Goal: Task Accomplishment & Management: Complete application form

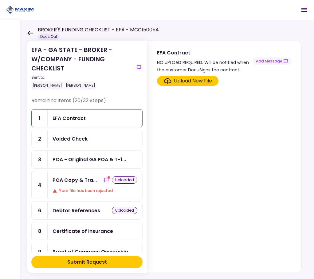
click at [78, 191] on div "Your file has been rejected" at bounding box center [95, 190] width 85 height 6
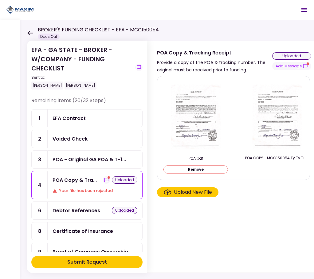
click at [92, 260] on div "Submit Request" at bounding box center [87, 261] width 40 height 7
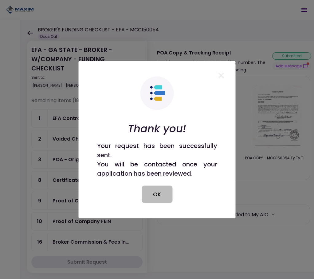
click at [159, 189] on button "OK" at bounding box center [157, 193] width 31 height 17
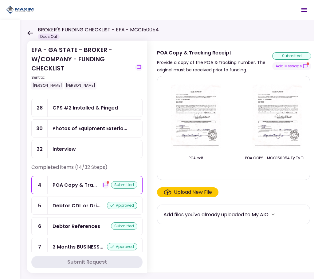
scroll to position [73, 0]
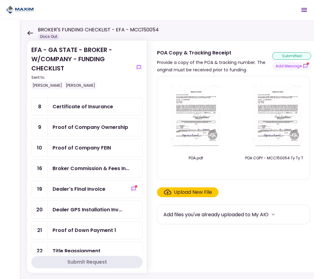
click at [109, 187] on div "Dealer's Final Invoice" at bounding box center [95, 189] width 85 height 8
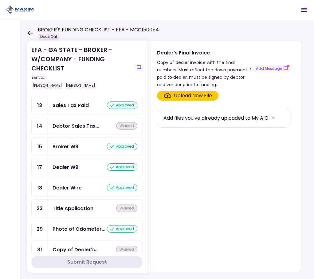
scroll to position [534, 0]
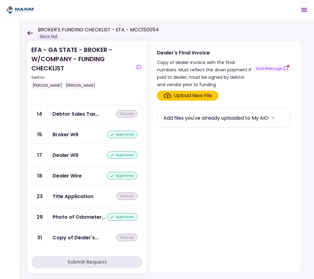
click at [124, 240] on div "waived" at bounding box center [126, 236] width 21 height 7
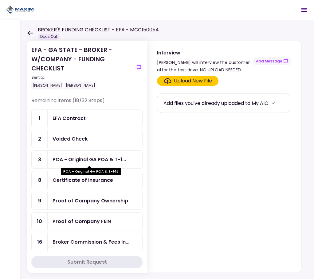
click at [87, 161] on div "POA - Original GA POA & T-1..." at bounding box center [89, 159] width 73 height 8
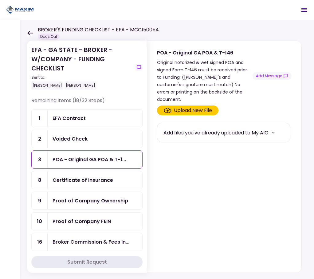
click at [115, 13] on header "BROKER'S FUNDING CHECKLIST - EFA - MCC150054 Docs Out 2 Messages New Message Co…" at bounding box center [157, 10] width 314 height 20
click at [76, 181] on div "Certificate of Insurance" at bounding box center [83, 180] width 61 height 8
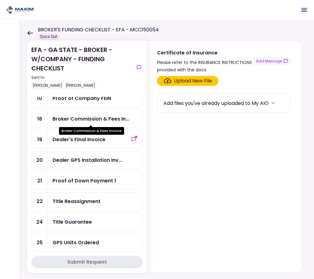
scroll to position [92, 0]
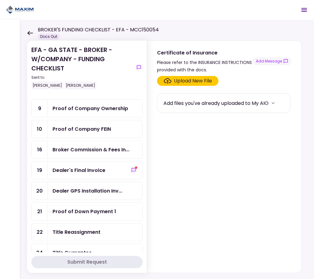
click at [106, 132] on div "Proof of Company FEIN" at bounding box center [82, 129] width 58 height 8
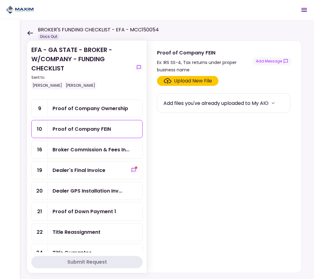
click at [194, 103] on div "Add files you've already uploaded to My AIO" at bounding box center [215, 103] width 105 height 8
click at [275, 104] on icon "more" at bounding box center [273, 103] width 3 height 2
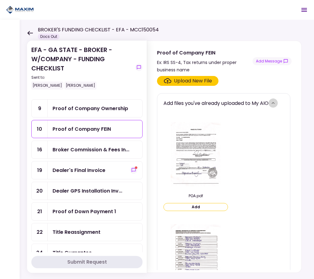
click at [276, 105] on icon "more" at bounding box center [273, 103] width 6 height 6
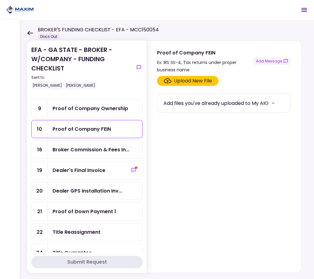
click at [97, 134] on div "Proof of Company FEIN" at bounding box center [95, 129] width 95 height 18
click at [166, 82] on icon "Click here to upload the required document" at bounding box center [168, 81] width 8 height 6
click at [0, 0] on input "Upload New File" at bounding box center [0, 0] width 0 height 0
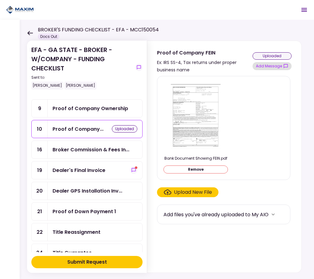
click at [275, 66] on button "Add Message" at bounding box center [271, 66] width 39 height 8
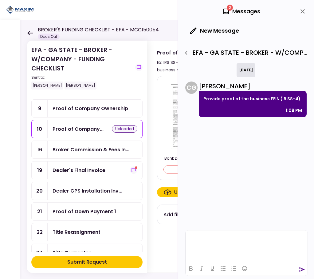
click at [232, 235] on html at bounding box center [247, 237] width 122 height 15
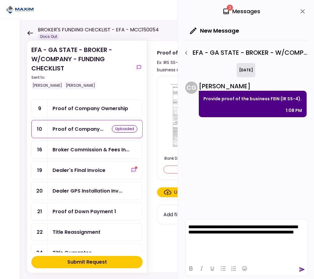
click at [300, 269] on icon "send" at bounding box center [302, 269] width 6 height 6
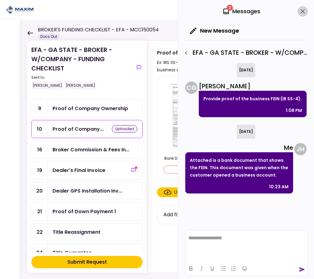
click at [303, 12] on icon "close" at bounding box center [302, 11] width 4 height 4
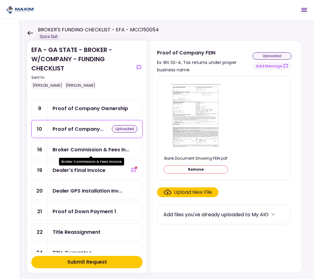
click at [107, 150] on div "Broker Commission & Fees In..." at bounding box center [91, 150] width 77 height 8
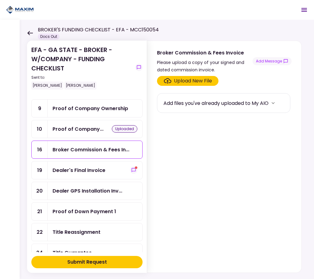
click at [204, 80] on div "Upload New File" at bounding box center [193, 80] width 38 height 7
click at [0, 0] on input "Upload New File" at bounding box center [0, 0] width 0 height 0
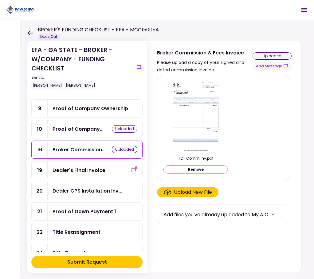
click at [85, 172] on div "Dealer's Final Invoice" at bounding box center [79, 170] width 53 height 8
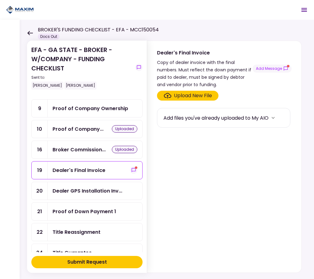
click at [201, 195] on section "Upload New File Add files you've already uploaded to My AIO" at bounding box center [224, 180] width 135 height 179
click at [99, 170] on div "Dealer's Final Invoice" at bounding box center [79, 170] width 53 height 8
click at [196, 94] on div "Upload New File" at bounding box center [193, 95] width 38 height 7
click at [0, 0] on input "Upload New File" at bounding box center [0, 0] width 0 height 0
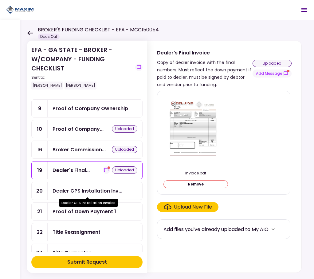
click at [76, 193] on div "Dealer GPS Installation Inv..." at bounding box center [88, 191] width 70 height 8
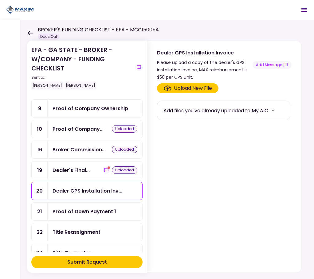
click at [69, 213] on div "Proof of Down Payment 1" at bounding box center [85, 211] width 64 height 8
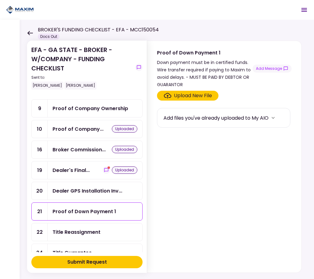
scroll to position [123, 0]
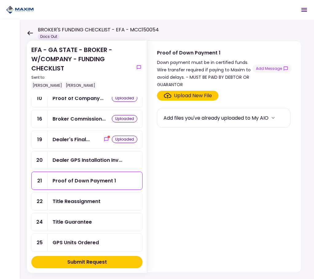
click at [109, 198] on div "Title Reassignment" at bounding box center [95, 201] width 85 height 8
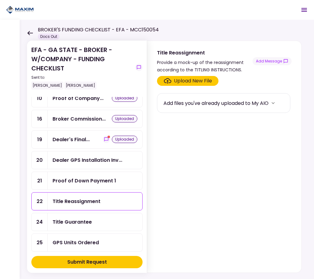
click at [89, 262] on div "Submit Request" at bounding box center [87, 261] width 40 height 7
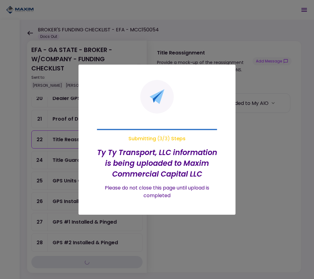
scroll to position [61, 0]
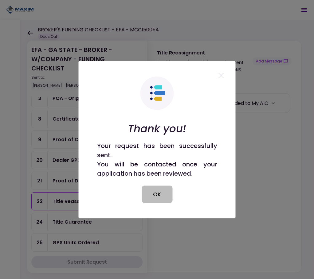
click at [156, 192] on button "OK" at bounding box center [157, 193] width 31 height 17
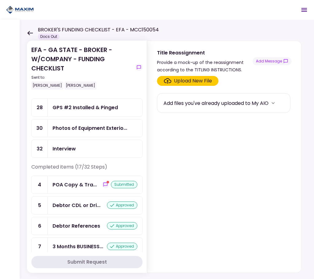
scroll to position [166, 0]
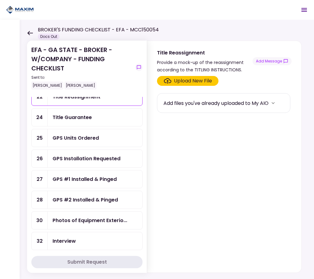
click at [101, 160] on div "GPS Installation Requested" at bounding box center [87, 159] width 68 height 8
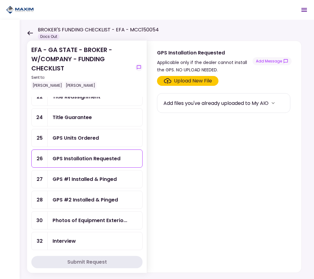
click at [209, 102] on div "Add files you've already uploaded to My AIO" at bounding box center [215, 103] width 105 height 8
click at [274, 61] on button "Add Message" at bounding box center [271, 61] width 39 height 8
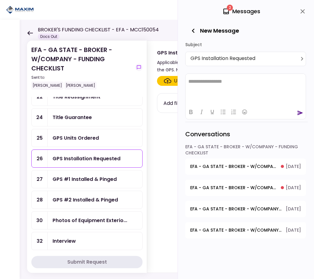
click at [73, 158] on div "GPS Installation Requested" at bounding box center [87, 159] width 68 height 8
drag, startPoint x: 256, startPoint y: 80, endPoint x: 157, endPoint y: 80, distance: 98.6
click at [186, 80] on html "**********" at bounding box center [246, 80] width 120 height 15
copy p "**********"
click at [301, 112] on icon "send" at bounding box center [301, 112] width 6 height 5
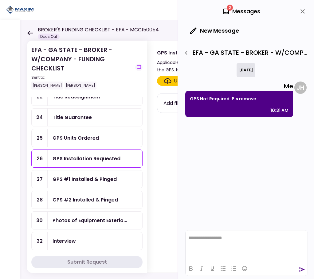
click at [92, 182] on div "GPS #1 Installed & Pinged" at bounding box center [85, 179] width 64 height 8
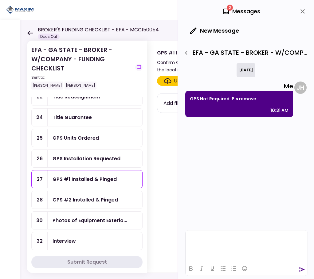
click at [235, 245] on html at bounding box center [247, 237] width 122 height 15
click at [72, 179] on div "GPS #1 Installed & Pinged" at bounding box center [85, 179] width 64 height 8
click at [155, 147] on div "Upload New File Add files you've already uploaded to My AIO" at bounding box center [224, 172] width 154 height 199
click at [302, 9] on icon "close" at bounding box center [302, 11] width 7 height 7
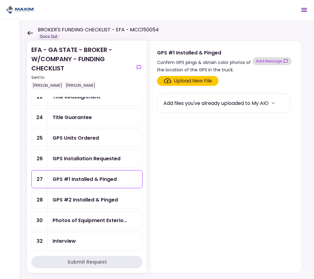
click at [277, 60] on button "Add Message" at bounding box center [271, 61] width 39 height 8
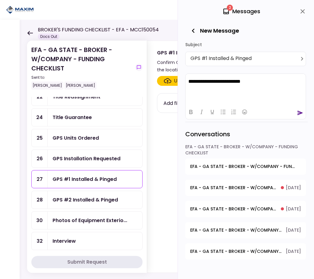
click at [299, 114] on icon "send" at bounding box center [301, 112] width 6 height 5
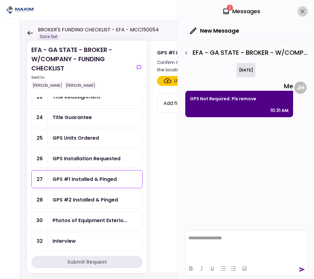
click at [301, 7] on button "close" at bounding box center [302, 11] width 10 height 10
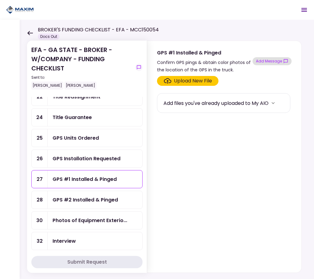
click at [268, 60] on button "Add Message" at bounding box center [271, 61] width 39 height 8
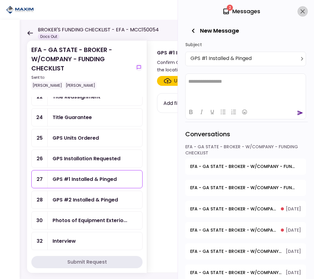
click at [300, 11] on icon "close" at bounding box center [302, 11] width 7 height 7
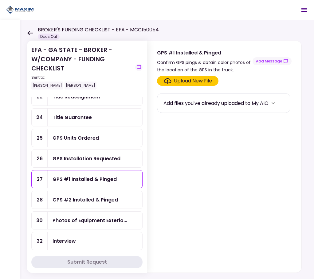
click at [88, 199] on div "GPS #2 Installed & Pinged" at bounding box center [85, 200] width 65 height 8
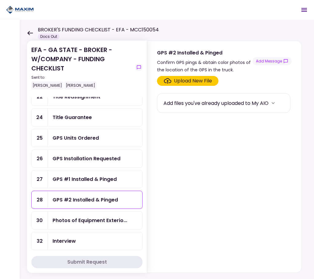
scroll to position [196, 0]
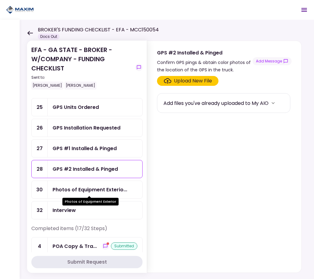
click at [86, 190] on div "Photos of Equipment Exterio..." at bounding box center [90, 190] width 75 height 8
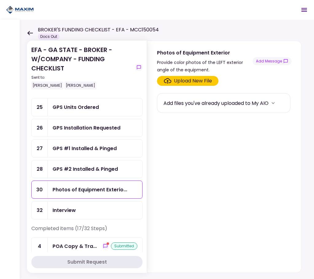
click at [76, 209] on div "Interview" at bounding box center [95, 210] width 85 height 8
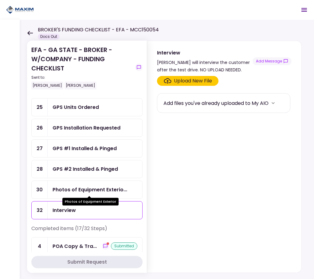
click at [83, 186] on div "Photos of Equipment Exterio..." at bounding box center [90, 190] width 75 height 8
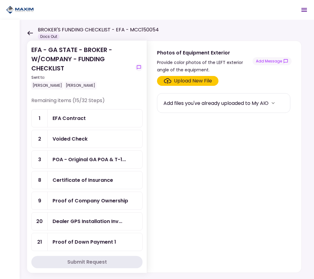
click at [90, 115] on div "EFA Contract" at bounding box center [95, 118] width 85 height 8
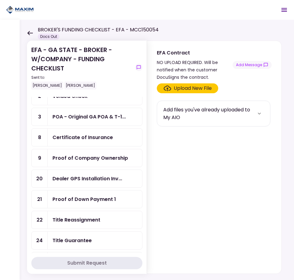
scroll to position [73, 0]
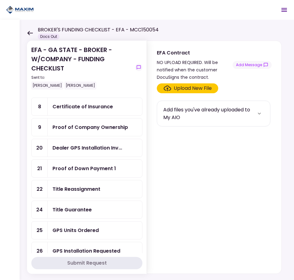
click at [89, 166] on div "Proof of Down Payment 1" at bounding box center [85, 168] width 64 height 8
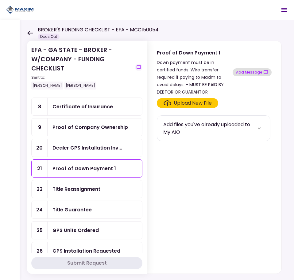
click at [250, 71] on button "Add Message" at bounding box center [252, 72] width 39 height 8
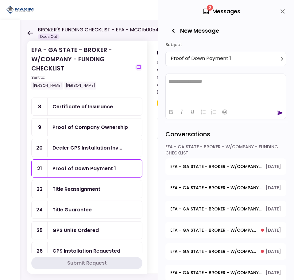
click at [210, 85] on html "**********" at bounding box center [226, 80] width 120 height 15
click at [280, 112] on icon "send" at bounding box center [280, 113] width 6 height 6
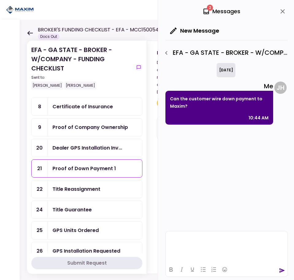
click at [206, 241] on html at bounding box center [227, 238] width 122 height 15
click at [281, 269] on icon "send" at bounding box center [283, 270] width 6 height 5
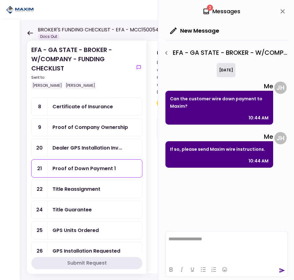
click at [66, 190] on div "Title Reassignment" at bounding box center [77, 189] width 48 height 8
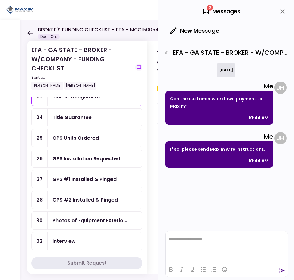
scroll to position [104, 0]
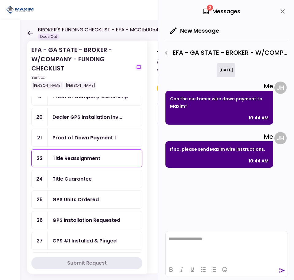
click at [86, 161] on div "Title Reassignment" at bounding box center [77, 158] width 48 height 8
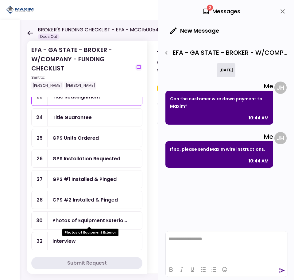
click at [86, 224] on div "Photos of Equipment Exterior" at bounding box center [90, 230] width 56 height 12
click at [89, 221] on div "Photos of Equipment Exterio..." at bounding box center [90, 220] width 75 height 8
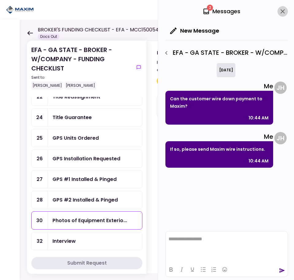
click at [280, 10] on icon "close" at bounding box center [282, 11] width 7 height 7
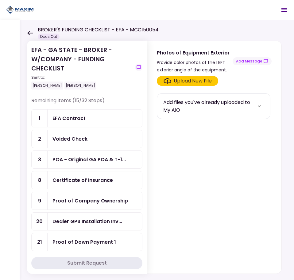
scroll to position [246, 0]
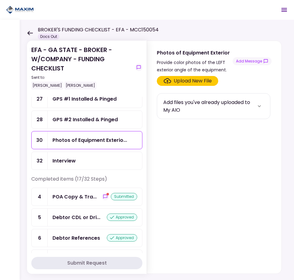
click at [282, 10] on icon "Open menu" at bounding box center [285, 10] width 6 height 4
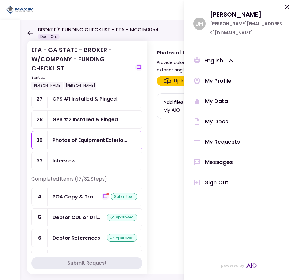
click at [218, 157] on div "Messages" at bounding box center [219, 161] width 28 height 9
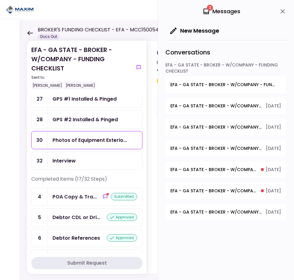
click at [204, 82] on span "EFA - GA STATE - BROKER - W/COMPANY - FUNDING CHECKLIST - Proof of Down Payment…" at bounding box center [223, 84] width 107 height 6
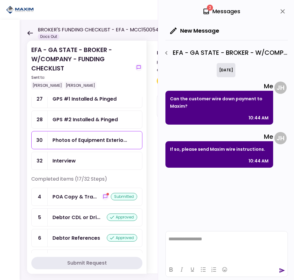
scroll to position [0, 0]
click at [281, 9] on icon "close" at bounding box center [282, 11] width 7 height 7
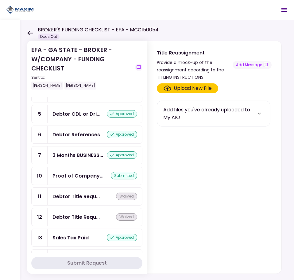
scroll to position [288, 0]
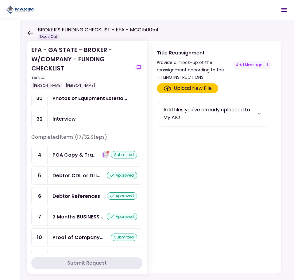
click at [103, 156] on icon "show-messages" at bounding box center [105, 154] width 4 height 4
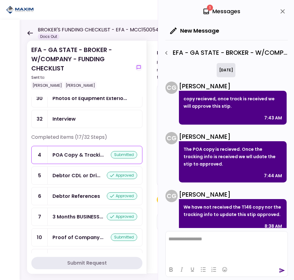
scroll to position [8, 0]
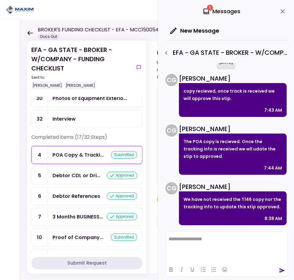
click at [244, 75] on div "Christina Gray" at bounding box center [233, 78] width 108 height 9
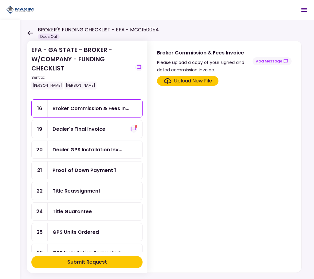
scroll to position [276, 0]
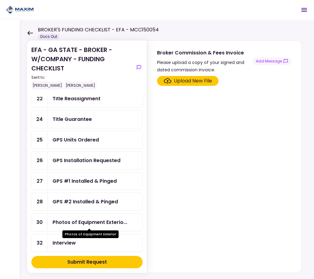
click at [87, 220] on div "Photos of Equipment Exterio..." at bounding box center [90, 222] width 75 height 8
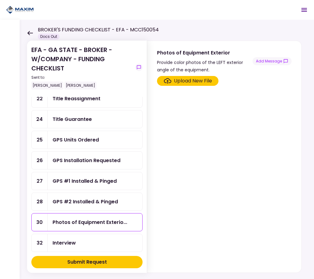
click at [182, 80] on div "Upload New File" at bounding box center [193, 80] width 38 height 7
click at [0, 0] on input "Upload New File" at bounding box center [0, 0] width 0 height 0
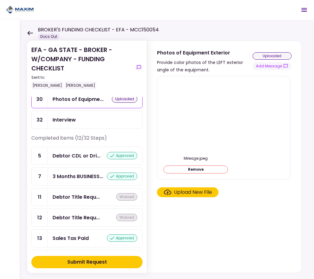
scroll to position [544, 0]
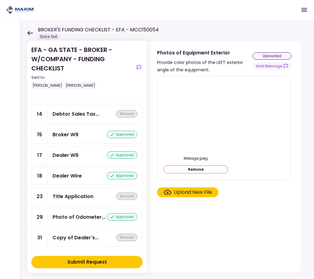
click at [101, 258] on div "Submit Request" at bounding box center [87, 261] width 40 height 7
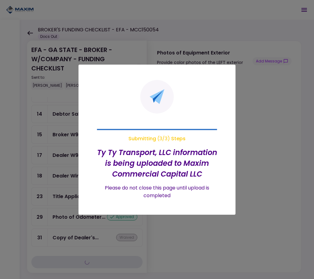
scroll to position [472, 0]
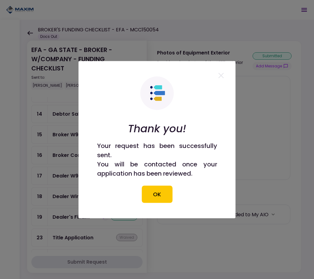
click at [160, 203] on section "Thank you! Your request has been successfully sent. You will be contacted once …" at bounding box center [157, 139] width 157 height 157
click at [162, 198] on button "OK" at bounding box center [157, 193] width 31 height 17
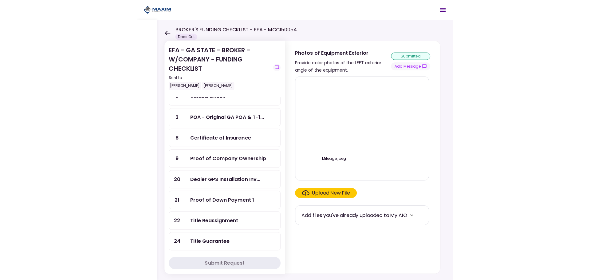
scroll to position [0, 0]
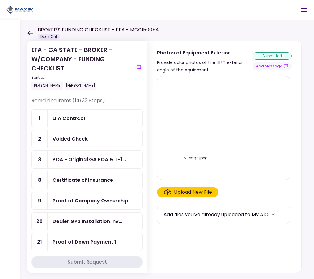
click at [49, 19] on header "BROKER'S FUNDING CHECKLIST - EFA - MCC150054 Docs Out 2 Messages New Message Co…" at bounding box center [157, 10] width 314 height 20
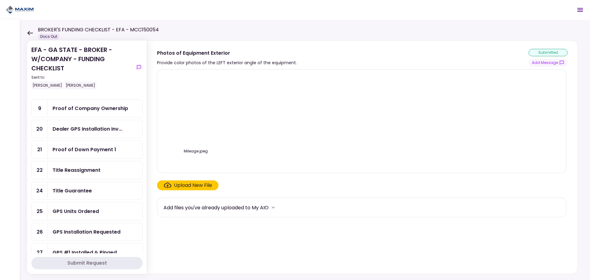
scroll to position [123, 0]
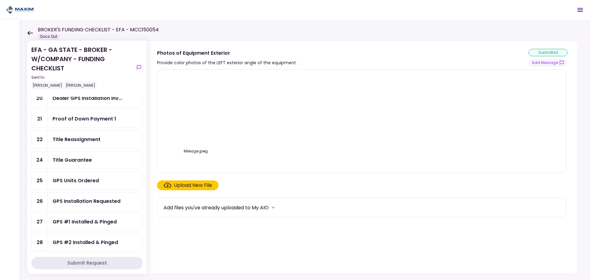
click at [96, 202] on div "GPS Installation Requested" at bounding box center [87, 201] width 68 height 8
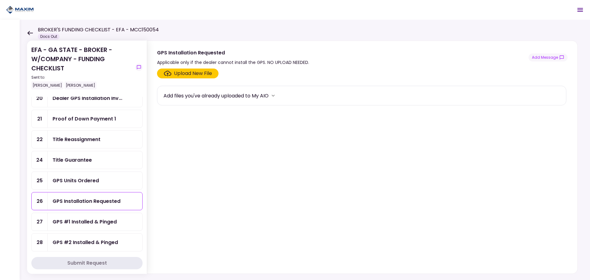
click at [85, 178] on div "GPS Units Ordered" at bounding box center [76, 181] width 46 height 8
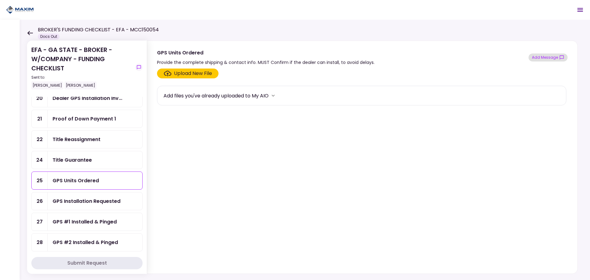
click at [545, 55] on button "Add Message" at bounding box center [547, 57] width 39 height 8
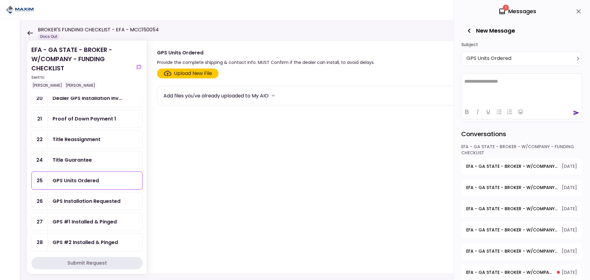
click at [517, 165] on span "EFA - GA STATE - BROKER - W/COMPANY - FUNDING CHECKLIST - Proof of Down Payment…" at bounding box center [511, 166] width 91 height 6
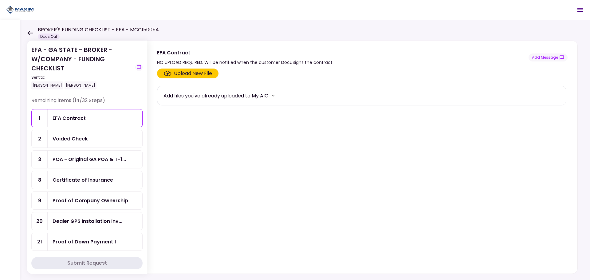
click at [97, 138] on div "Voided Check" at bounding box center [95, 139] width 85 height 8
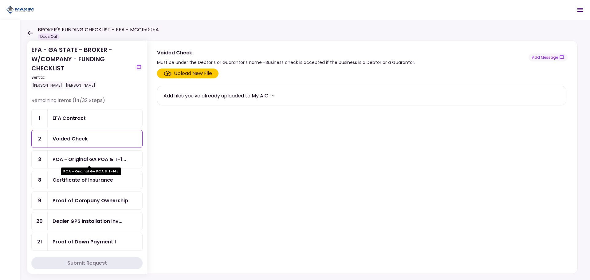
click at [94, 161] on div "POA - Original GA POA & T-1..." at bounding box center [89, 159] width 73 height 8
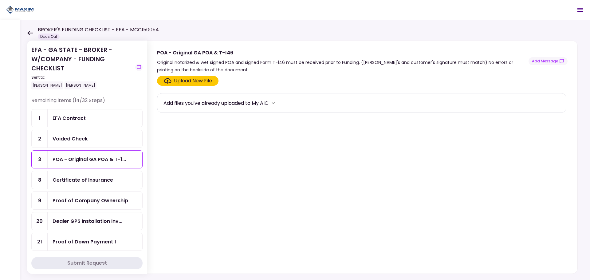
click at [90, 182] on div "Certificate of Insurance" at bounding box center [83, 180] width 61 height 8
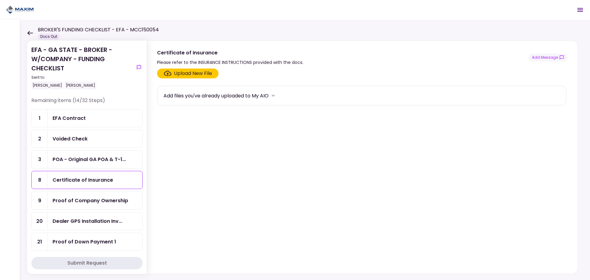
click at [102, 164] on div "POA - Original GA POA & T-1..." at bounding box center [95, 160] width 95 height 18
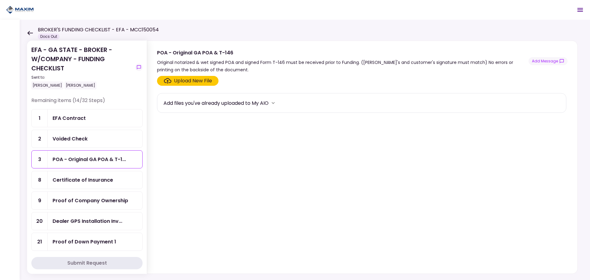
click at [111, 180] on div "Certificate of Insurance" at bounding box center [83, 180] width 61 height 8
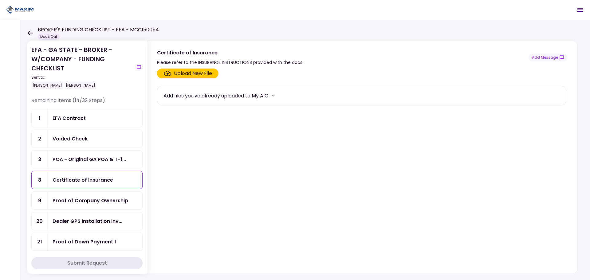
click at [106, 197] on div "Proof of Company Ownership" at bounding box center [91, 201] width 76 height 8
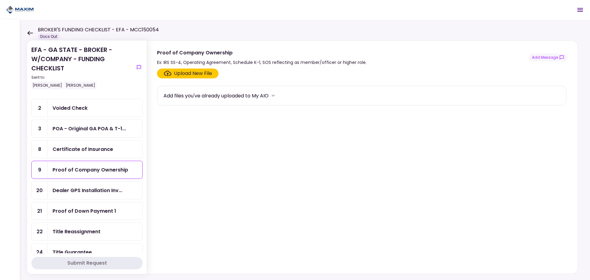
click at [104, 185] on div "Dealer GPS Installation Inv..." at bounding box center [95, 191] width 95 height 18
click at [95, 171] on div "Proof of Company Ownership" at bounding box center [91, 170] width 76 height 8
click at [550, 56] on button "Add Message" at bounding box center [547, 57] width 39 height 8
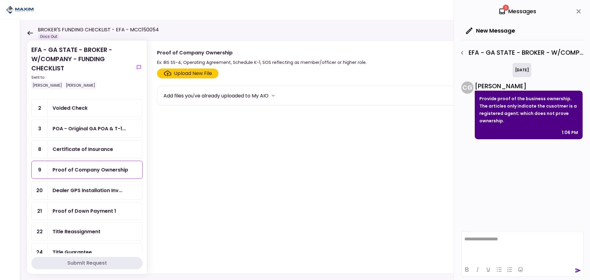
click at [108, 198] on div "Dealer GPS Installation Inv..." at bounding box center [95, 191] width 95 height 18
click at [100, 212] on div "Proof of Down Payment 1" at bounding box center [85, 211] width 64 height 8
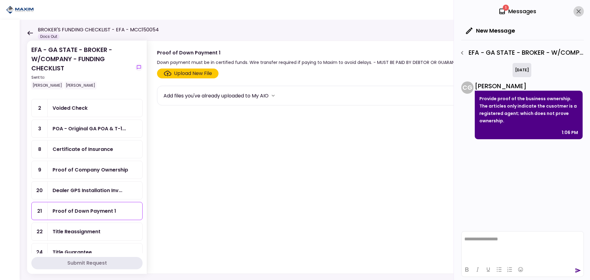
click at [578, 11] on icon "close" at bounding box center [578, 11] width 7 height 7
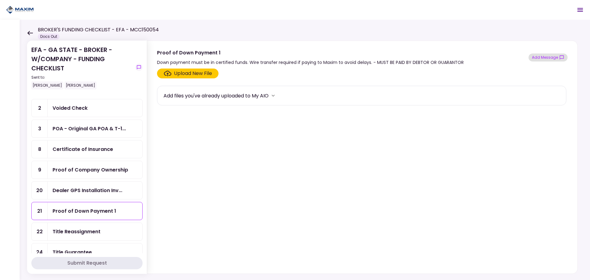
click at [546, 57] on button "Add Message" at bounding box center [547, 57] width 39 height 8
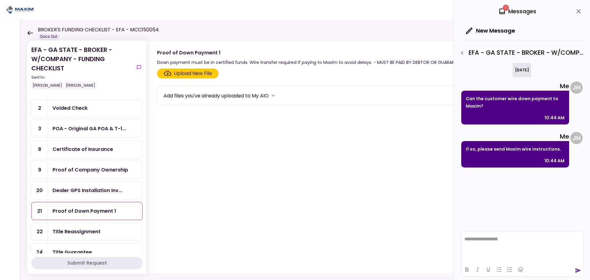
click at [577, 14] on icon "close" at bounding box center [578, 11] width 7 height 7
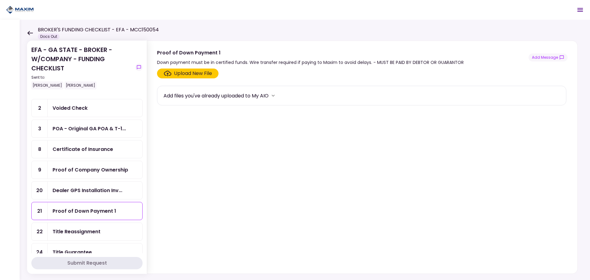
click at [86, 228] on div "Title Reassignment" at bounding box center [77, 232] width 48 height 8
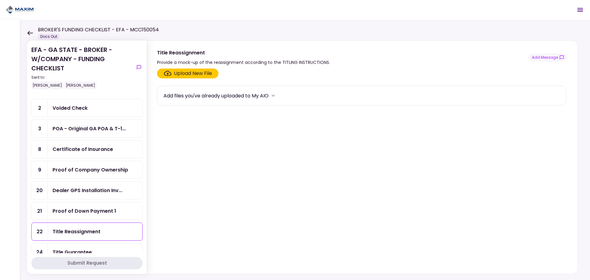
click at [251, 94] on div "Add files you've already uploaded to My AIO" at bounding box center [215, 96] width 105 height 8
click at [548, 58] on button "Add Message" at bounding box center [547, 57] width 39 height 8
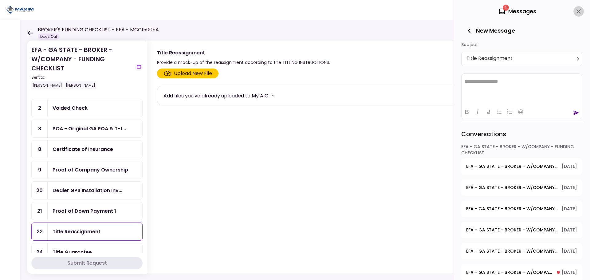
click at [581, 11] on icon "close" at bounding box center [578, 11] width 7 height 7
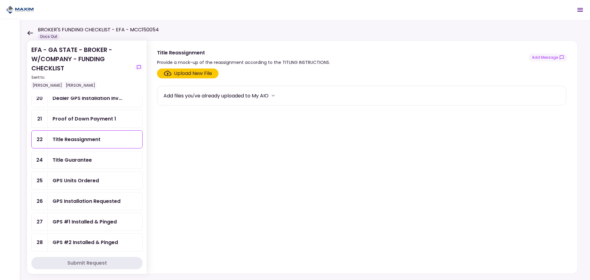
scroll to position [154, 0]
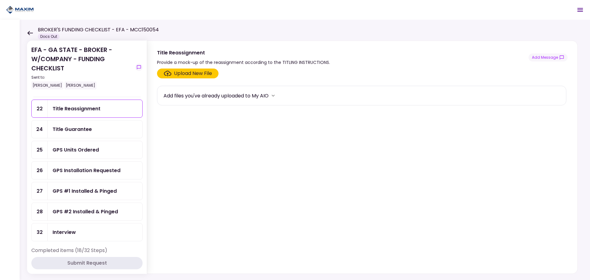
click at [88, 148] on div "GPS Units Ordered" at bounding box center [76, 150] width 46 height 8
click at [551, 56] on button "Add Message" at bounding box center [547, 57] width 39 height 8
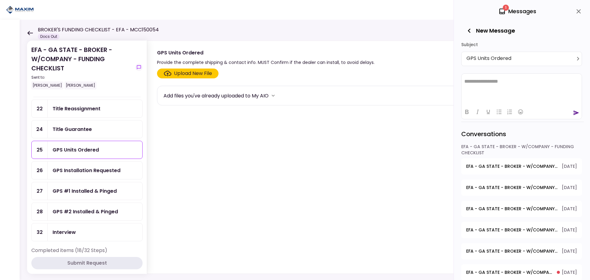
click at [112, 173] on div "GPS Installation Requested" at bounding box center [87, 170] width 68 height 8
click at [578, 11] on icon "close" at bounding box center [578, 11] width 4 height 4
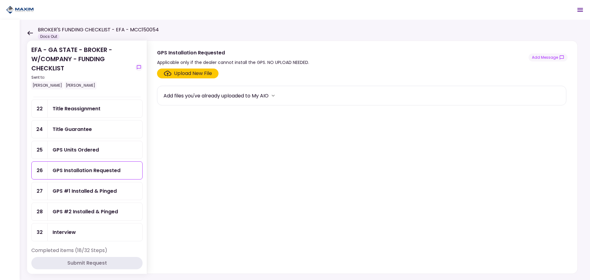
click at [551, 53] on div "GPS Installation Requested Applicable only if the dealer cannot install the GPS…" at bounding box center [362, 57] width 410 height 17
click at [547, 58] on button "Add Message" at bounding box center [547, 57] width 39 height 8
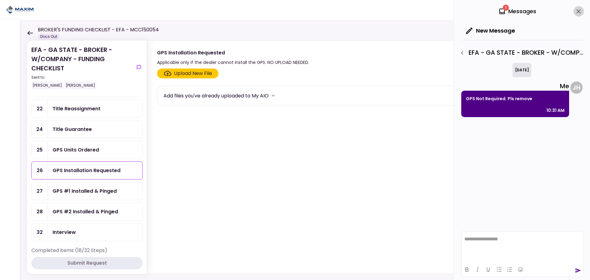
click at [577, 6] on button "close" at bounding box center [578, 11] width 10 height 10
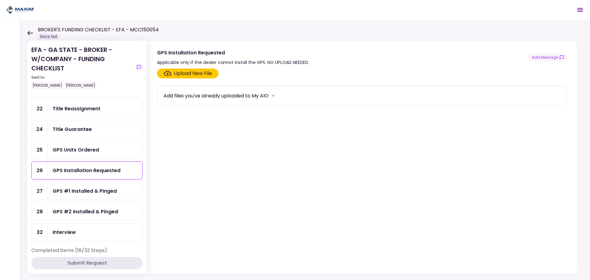
click at [86, 183] on div "GPS #1 Installed & Pinged" at bounding box center [95, 191] width 95 height 18
click at [69, 234] on div "Interview" at bounding box center [64, 232] width 23 height 8
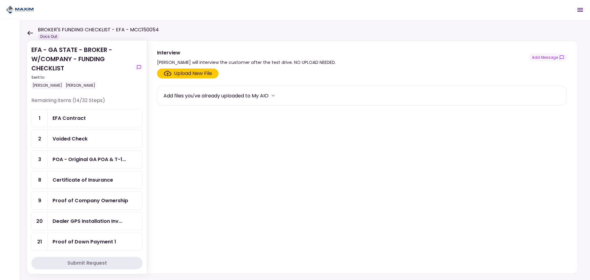
click at [88, 117] on div "EFA Contract" at bounding box center [95, 118] width 85 height 8
click at [549, 56] on button "Add Message" at bounding box center [547, 57] width 39 height 8
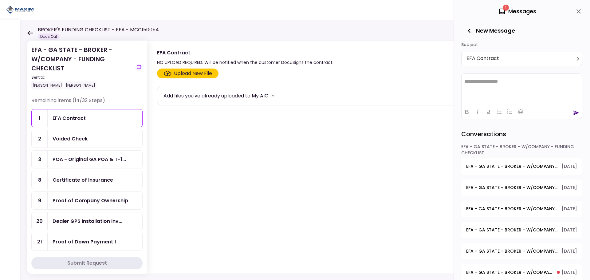
click at [364, 98] on div "Add files you've already uploaded to My AIO" at bounding box center [361, 95] width 396 height 9
click at [84, 120] on div "EFA Contract" at bounding box center [69, 118] width 33 height 8
click at [64, 141] on div "Voided Check" at bounding box center [70, 139] width 35 height 8
click at [79, 119] on div "EFA Contract" at bounding box center [69, 118] width 33 height 8
click at [99, 201] on div "Proof of Company Ownership" at bounding box center [91, 201] width 76 height 8
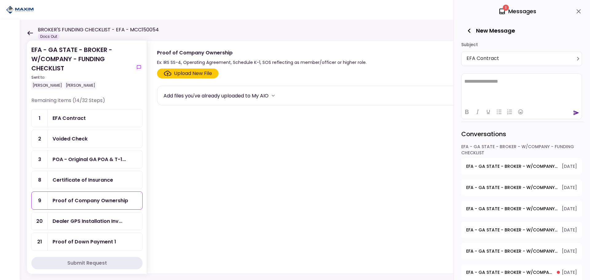
click at [580, 11] on icon "close" at bounding box center [578, 11] width 7 height 7
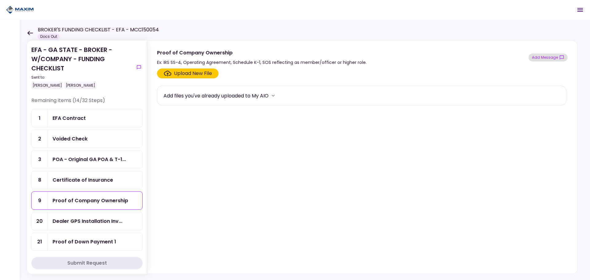
click at [550, 58] on button "Add Message" at bounding box center [547, 57] width 39 height 8
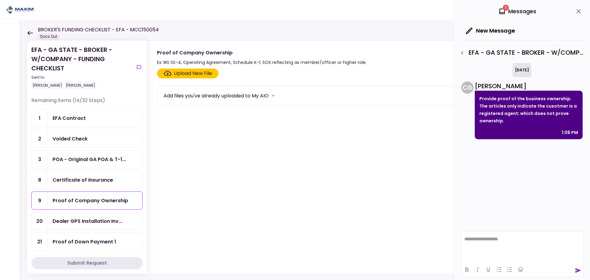
click at [531, 115] on p "Provide proof of the business ownership. The articles only indicate the cusotme…" at bounding box center [528, 109] width 99 height 29
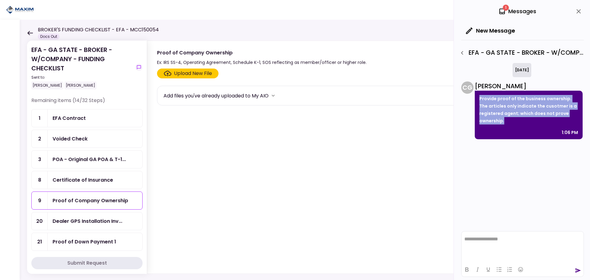
click at [531, 115] on p "Provide proof of the business ownership. The articles only indicate the cusotme…" at bounding box center [528, 109] width 99 height 29
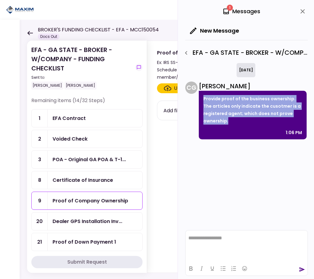
click at [301, 12] on icon "close" at bounding box center [302, 11] width 7 height 7
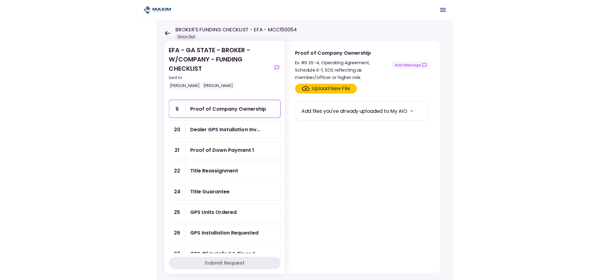
scroll to position [61, 0]
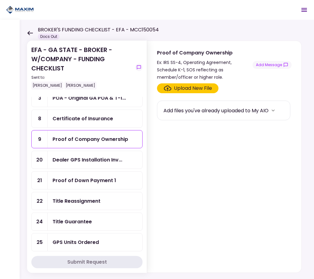
click at [105, 139] on div "Proof of Company Ownership" at bounding box center [91, 139] width 76 height 8
click at [194, 85] on div "Upload New File" at bounding box center [193, 87] width 38 height 7
click at [0, 0] on input "Upload New File" at bounding box center [0, 0] width 0 height 0
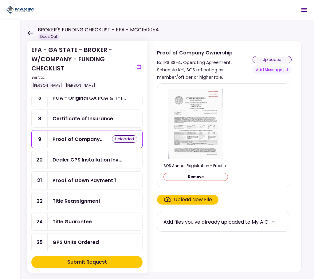
click at [95, 260] on div "Submit Request" at bounding box center [87, 261] width 40 height 7
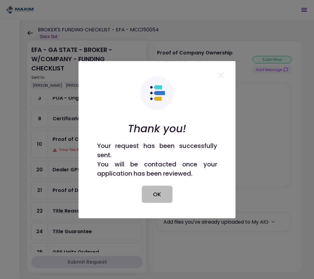
click at [164, 192] on button "OK" at bounding box center [157, 193] width 31 height 17
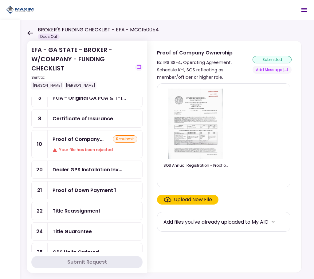
click at [127, 138] on div "resubmit" at bounding box center [125, 138] width 25 height 7
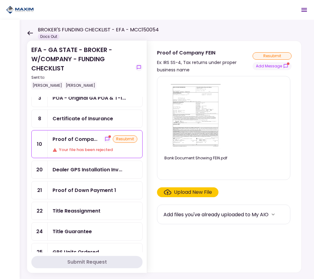
click at [124, 138] on div "resubmit" at bounding box center [125, 138] width 25 height 7
click at [200, 192] on div "Upload New File" at bounding box center [193, 191] width 38 height 7
click at [0, 0] on input "Upload New File" at bounding box center [0, 0] width 0 height 0
click at [273, 54] on div "resubmit" at bounding box center [271, 55] width 39 height 7
click at [95, 257] on button "Submit Request" at bounding box center [86, 262] width 111 height 12
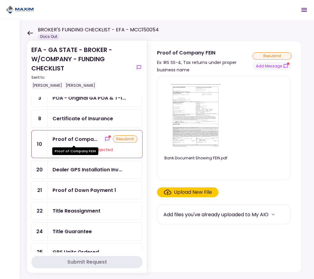
click at [70, 140] on div "Proof of Compa..." at bounding box center [75, 139] width 45 height 8
click at [222, 136] on div at bounding box center [195, 116] width 65 height 70
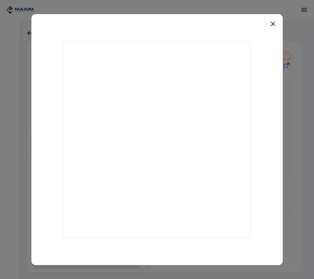
click at [272, 25] on icon at bounding box center [272, 23] width 7 height 7
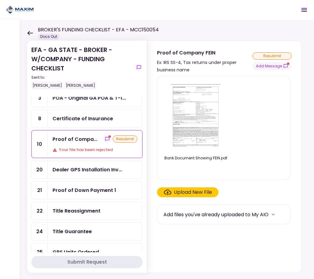
click at [201, 243] on section "Bank Document Showing FEIN.pdf Upload New File Add files you've already uploade…" at bounding box center [224, 173] width 135 height 194
click at [95, 136] on div "Proof of Compa..." at bounding box center [75, 139] width 45 height 8
click at [95, 143] on div "Proof of Compa..." at bounding box center [75, 139] width 45 height 8
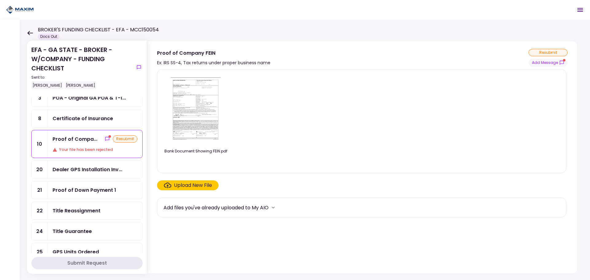
click at [102, 117] on div "Certificate of Insurance" at bounding box center [83, 119] width 61 height 8
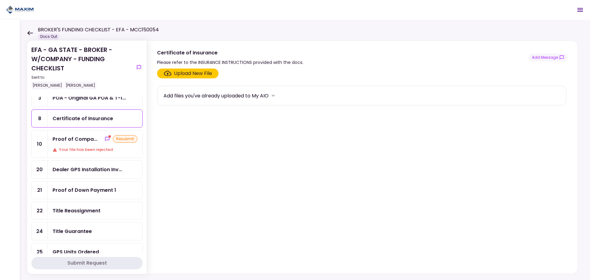
click at [76, 147] on div "Your file has been rejected" at bounding box center [95, 150] width 85 height 6
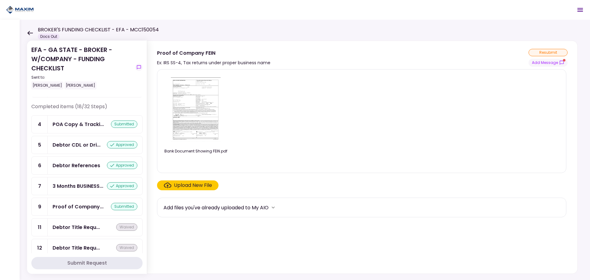
scroll to position [338, 0]
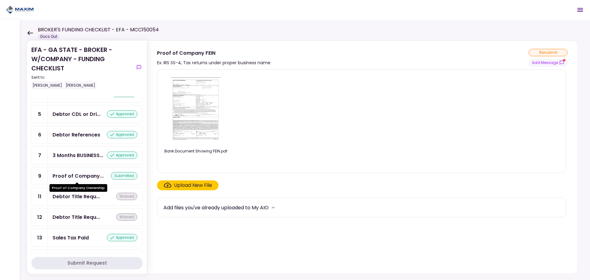
click at [85, 176] on div "Proof of Company..." at bounding box center [78, 176] width 51 height 8
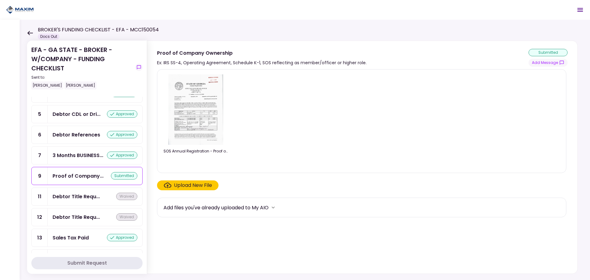
click at [211, 111] on img at bounding box center [195, 109] width 55 height 70
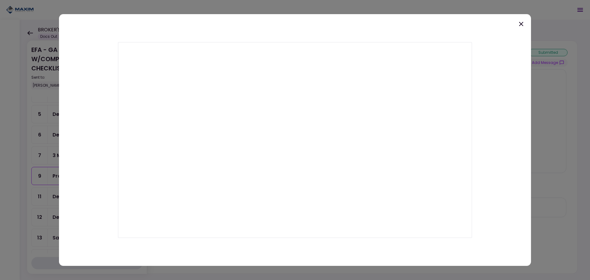
click at [520, 23] on icon at bounding box center [521, 24] width 4 height 4
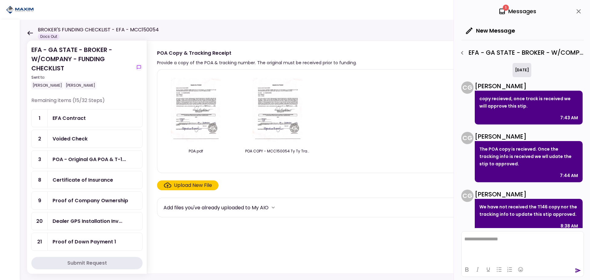
scroll to position [288, 0]
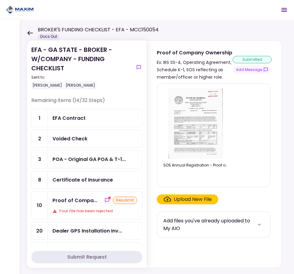
scroll to position [338, 0]
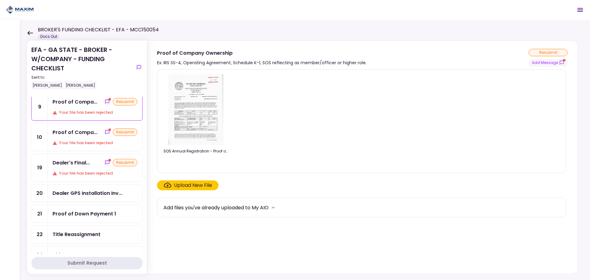
scroll to position [98, 0]
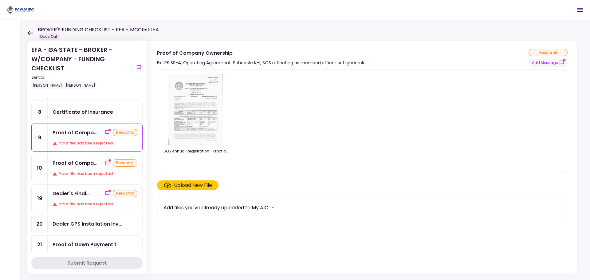
click at [88, 140] on div "Your file has been rejected" at bounding box center [95, 143] width 85 height 6
click at [82, 170] on div "Your file has been rejected" at bounding box center [95, 173] width 85 height 6
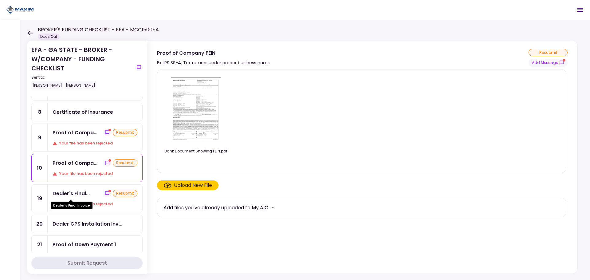
click at [87, 196] on div "Dealer's Final..." at bounding box center [71, 194] width 37 height 8
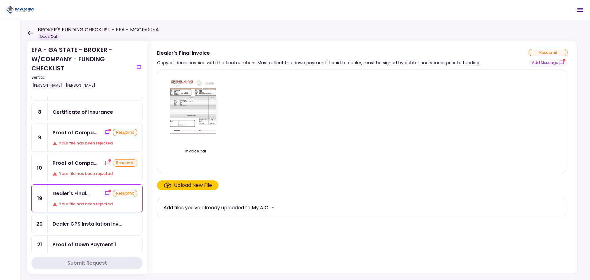
scroll to position [160, 0]
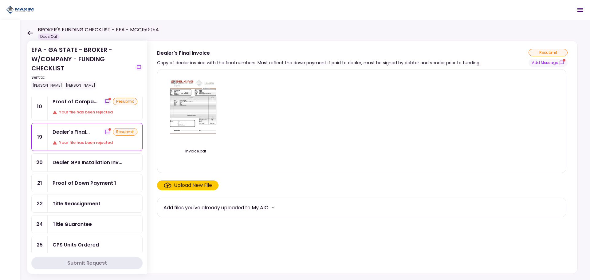
click at [84, 165] on div "Dealer GPS Installation Inv..." at bounding box center [88, 162] width 70 height 8
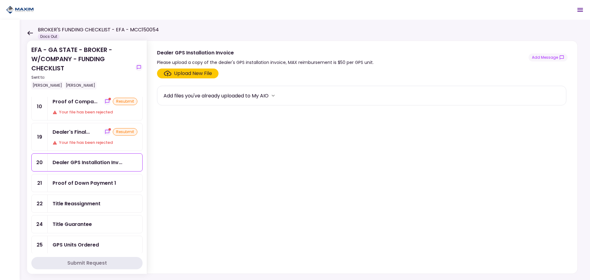
click at [84, 127] on div "Dealer's Final... resubmit Your file has been rejected" at bounding box center [95, 136] width 95 height 27
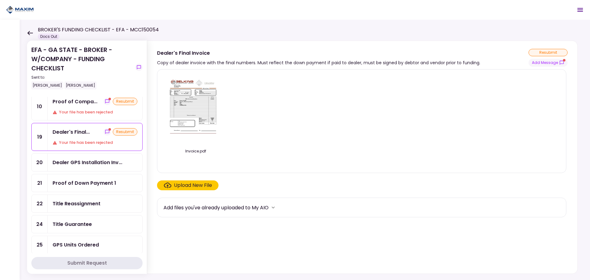
click at [83, 97] on div "Proof of Compa... resubmit Your file has been rejected" at bounding box center [95, 106] width 95 height 27
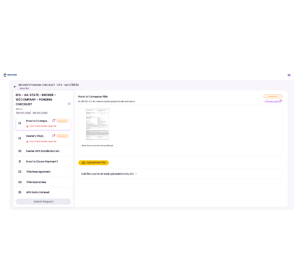
scroll to position [37, 0]
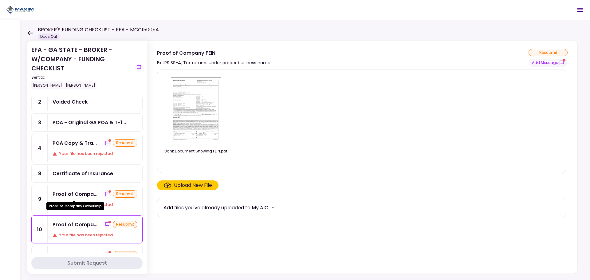
click at [79, 198] on div "Proof of Company Ownership" at bounding box center [75, 204] width 58 height 12
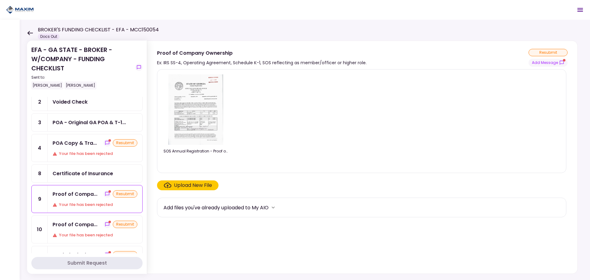
click at [93, 126] on div "POA - Original GA POA & T-1..." at bounding box center [95, 123] width 95 height 18
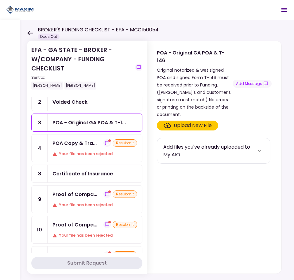
click at [59, 150] on div "POA Copy & Tra... resubmit Your file has been rejected" at bounding box center [95, 147] width 95 height 27
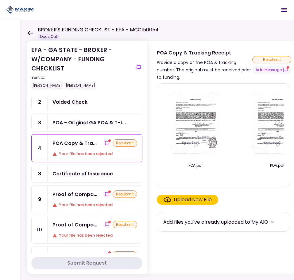
click at [84, 176] on div "Certificate of Insurance" at bounding box center [83, 174] width 61 height 8
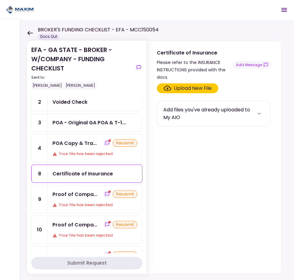
click at [74, 198] on div "Proof of Compa... resubmit Your file has been rejected" at bounding box center [95, 198] width 95 height 27
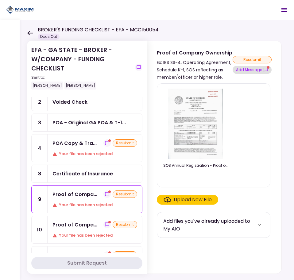
click at [243, 67] on button "Add Message" at bounding box center [252, 70] width 39 height 8
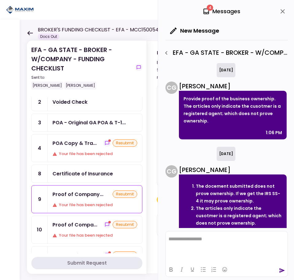
scroll to position [16, 0]
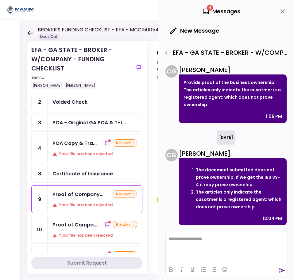
click at [77, 228] on div "Proof of Compa... resubmit Your file has been rejected" at bounding box center [95, 229] width 95 height 27
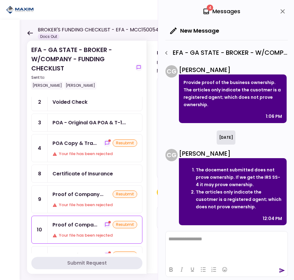
click at [77, 228] on div "Proof of Compa... resubmit Your file has been rejected" at bounding box center [95, 229] width 95 height 27
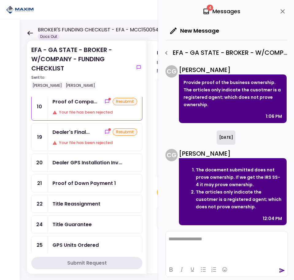
click at [80, 138] on div "Dealer's Final... resubmit Your file has been rejected" at bounding box center [95, 136] width 95 height 27
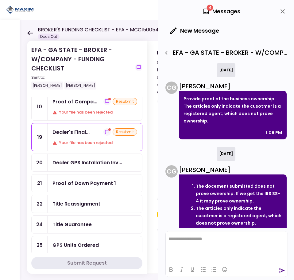
click at [281, 10] on icon "close" at bounding box center [283, 11] width 4 height 4
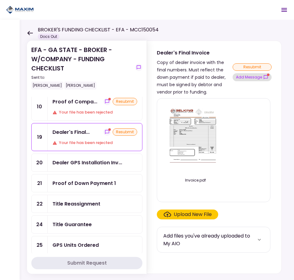
click at [251, 76] on button "Add Message" at bounding box center [252, 77] width 39 height 8
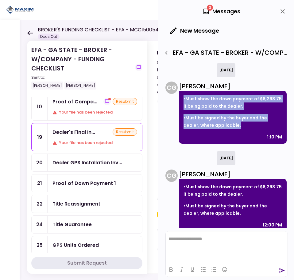
drag, startPoint x: 240, startPoint y: 127, endPoint x: 223, endPoint y: 100, distance: 31.3
click at [186, 93] on div "•Must show the down payment of $8,298.75 if being paid to the dealer. •Must be …" at bounding box center [233, 117] width 108 height 53
click at [233, 107] on p "•Must show the down payment of $8,298.75 if being paid to the dealer." at bounding box center [233, 102] width 99 height 15
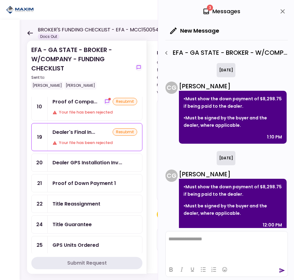
click at [241, 127] on p "•Must be signed by the buyer and the dealer, where applicable." at bounding box center [233, 121] width 99 height 15
click at [241, 126] on p "•Must be signed by the buyer and the dealer, where applicable." at bounding box center [233, 121] width 99 height 15
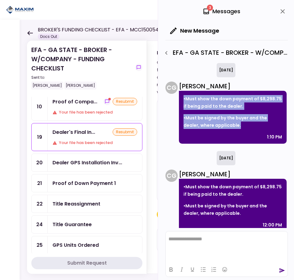
drag, startPoint x: 239, startPoint y: 124, endPoint x: 178, endPoint y: 97, distance: 67.1
click at [178, 97] on div "C G [PERSON_NAME] •Must show the down payment of $8,298.75 if being paid to the…" at bounding box center [226, 112] width 121 height 62
click at [218, 110] on div "•Must show the down payment of $8,298.75 if being paid to the dealer. •Must be …" at bounding box center [233, 117] width 108 height 53
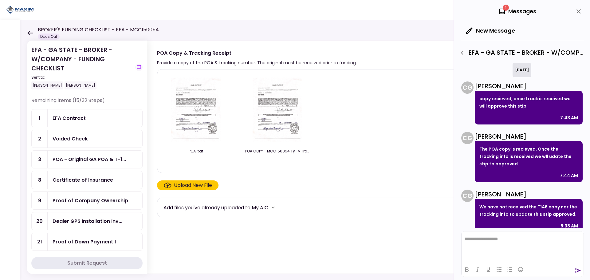
scroll to position [288, 0]
